Goal: Download file/media

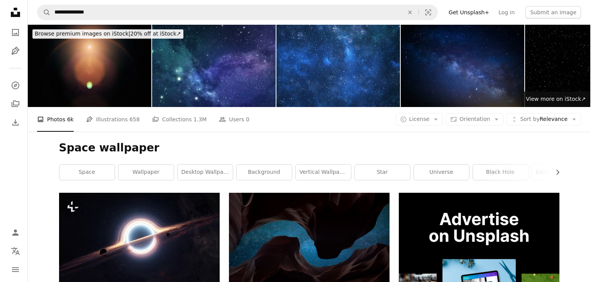
scroll to position [3839, 0]
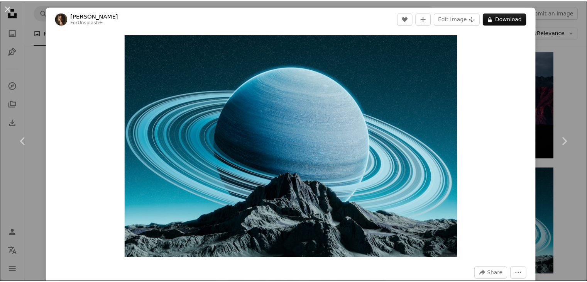
scroll to position [246, 0]
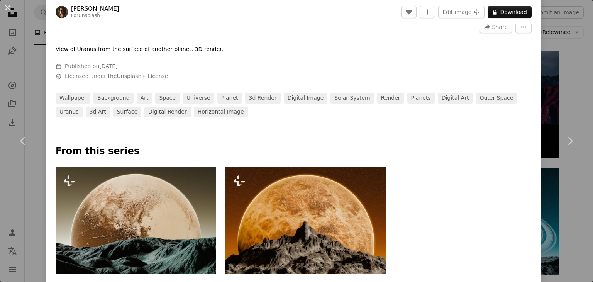
click at [578, 95] on div "An X shape Chevron left Chevron right [PERSON_NAME] For Unsplash+ A heart A plu…" at bounding box center [296, 141] width 593 height 282
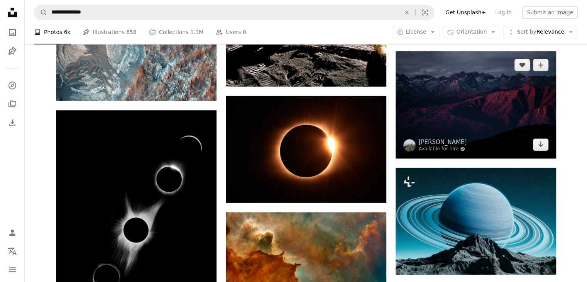
click at [437, 108] on img at bounding box center [476, 104] width 161 height 107
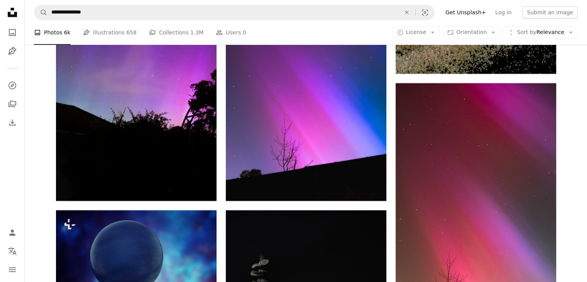
scroll to position [13138, 0]
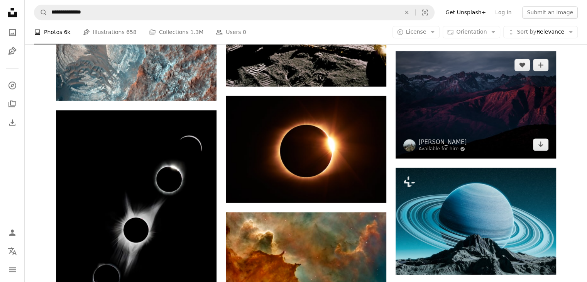
scroll to position [3224, 0]
